Goal: Book appointment/travel/reservation

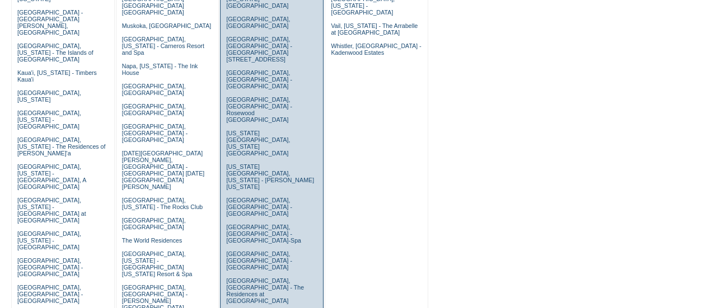
scroll to position [376, 0]
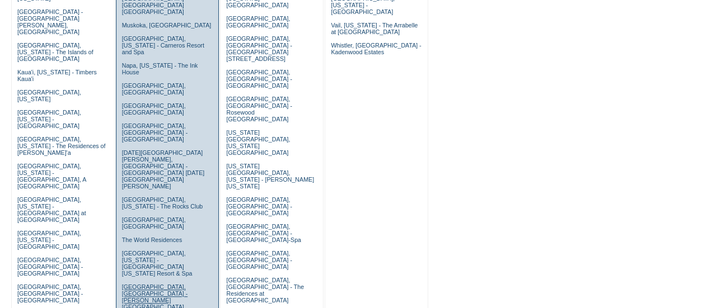
click at [140, 284] on link "[GEOGRAPHIC_DATA], [GEOGRAPHIC_DATA] - [PERSON_NAME][GEOGRAPHIC_DATA][PERSON_NA…" at bounding box center [154, 301] width 65 height 34
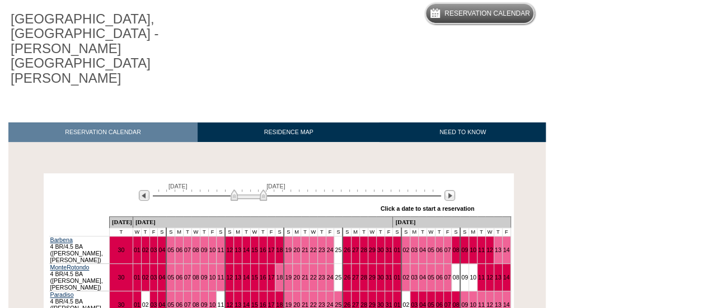
scroll to position [104, 0]
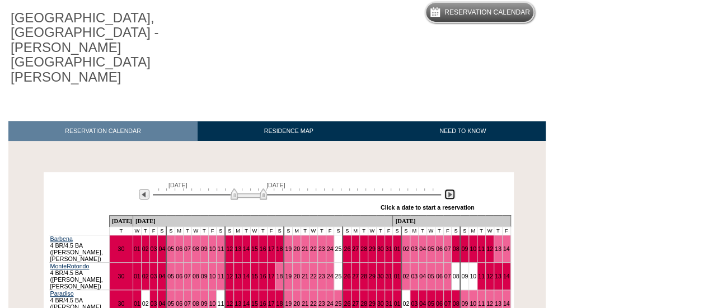
click at [450, 189] on img at bounding box center [449, 194] width 11 height 11
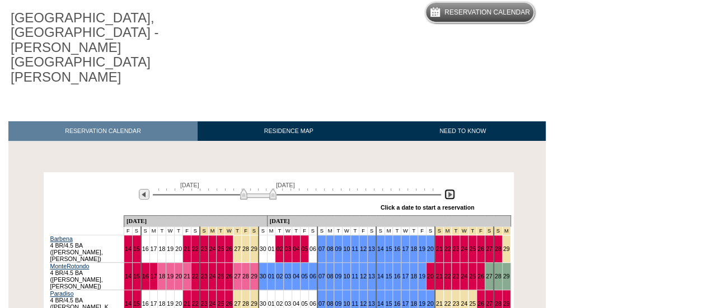
click at [450, 189] on img at bounding box center [449, 194] width 11 height 11
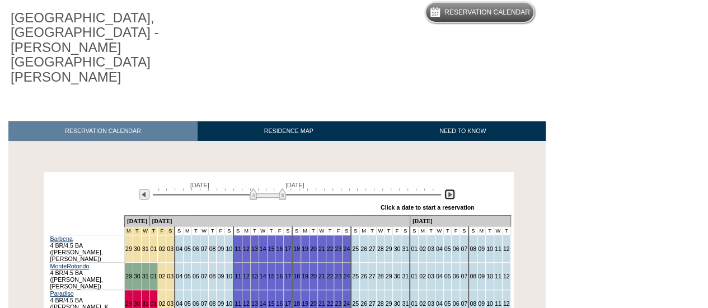
click at [450, 189] on img at bounding box center [449, 194] width 11 height 11
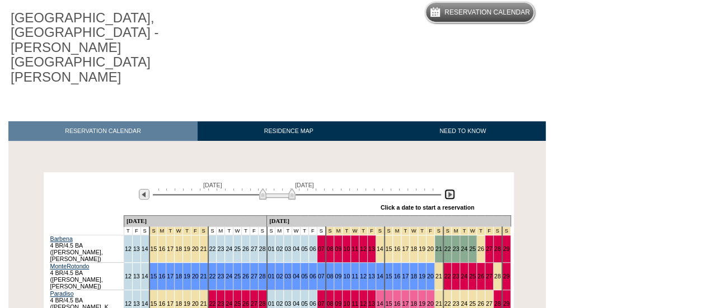
click at [450, 189] on img at bounding box center [449, 194] width 11 height 11
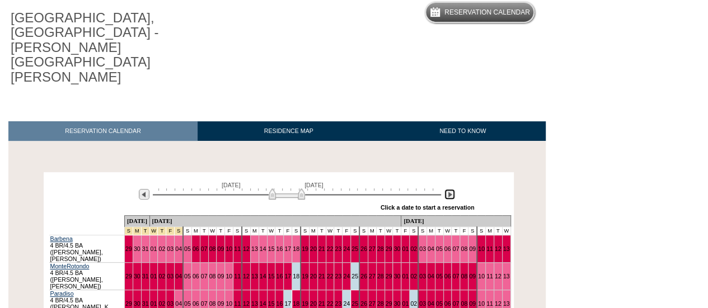
click at [450, 189] on img at bounding box center [449, 194] width 11 height 11
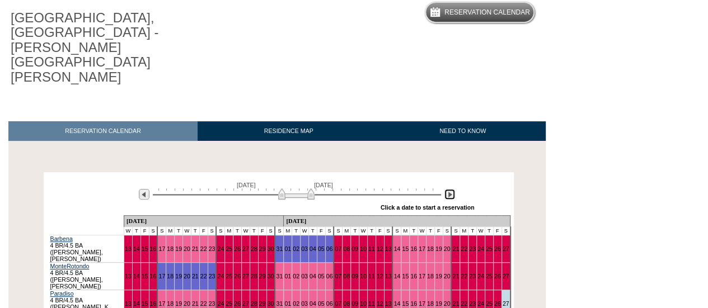
click at [450, 189] on img at bounding box center [449, 194] width 11 height 11
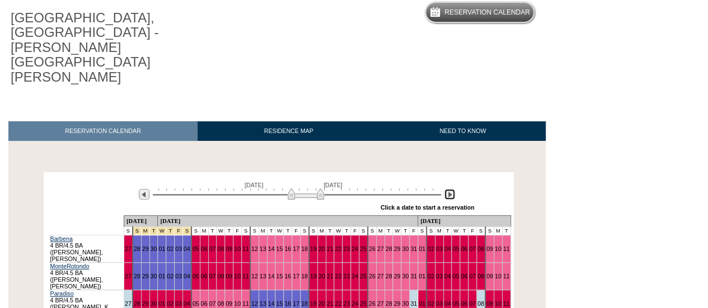
click at [450, 189] on img at bounding box center [449, 194] width 11 height 11
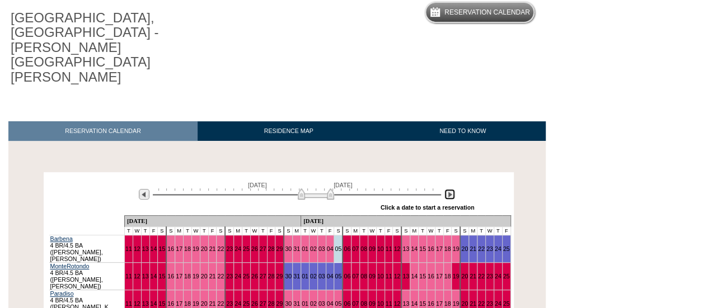
click at [450, 189] on img at bounding box center [449, 194] width 11 height 11
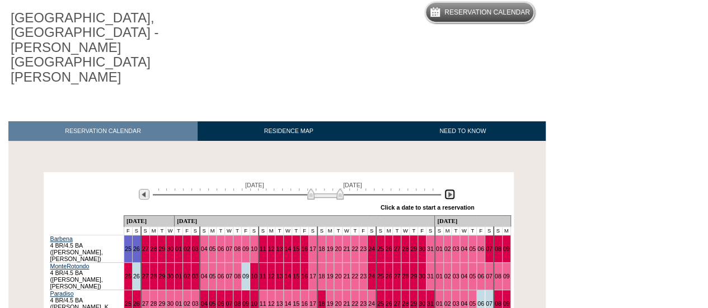
click at [450, 189] on img at bounding box center [449, 194] width 11 height 11
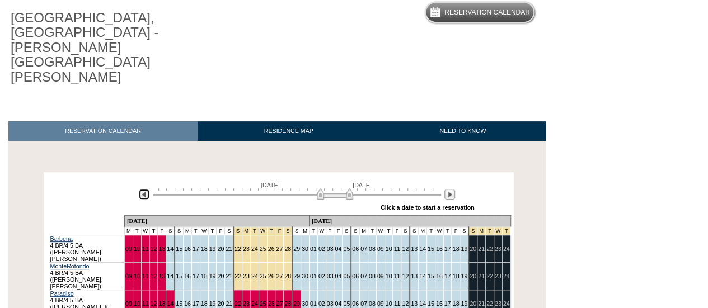
click at [141, 189] on img at bounding box center [144, 194] width 11 height 11
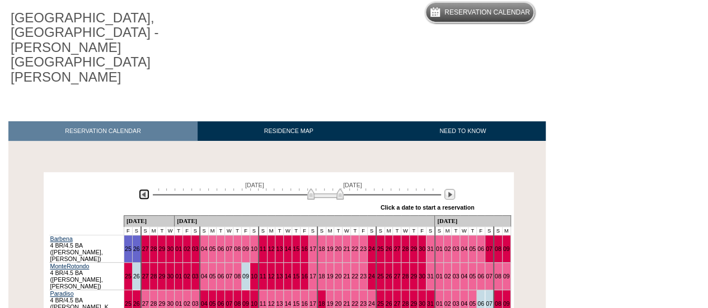
click at [141, 189] on img at bounding box center [144, 194] width 11 height 11
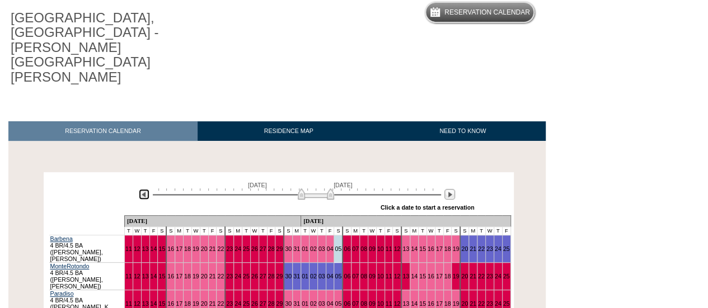
click at [141, 189] on img at bounding box center [144, 194] width 11 height 11
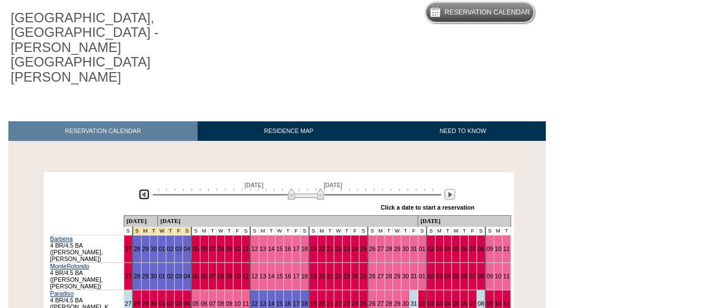
click at [141, 189] on img at bounding box center [144, 194] width 11 height 11
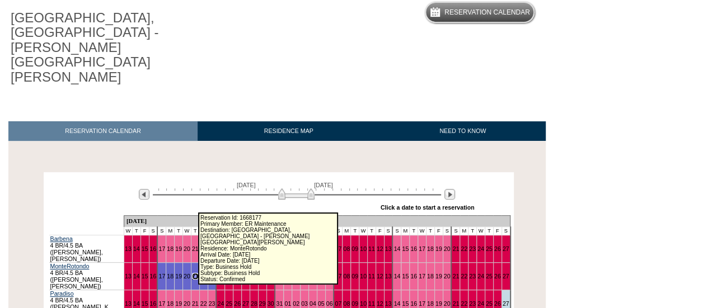
click at [194, 273] on link "21" at bounding box center [195, 276] width 7 height 7
